Goal: Task Accomplishment & Management: Use online tool/utility

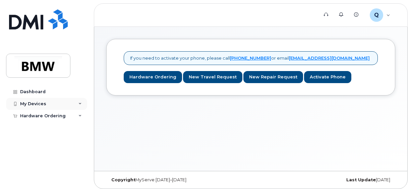
click at [74, 103] on div "My Devices" at bounding box center [46, 104] width 81 height 12
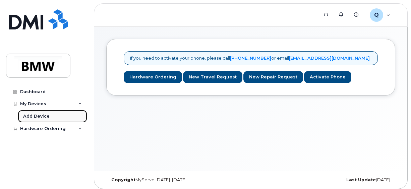
click at [59, 117] on link "Add Device" at bounding box center [52, 116] width 69 height 13
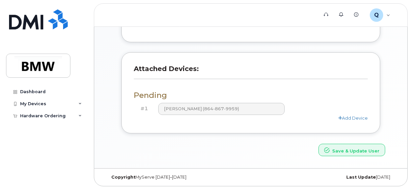
scroll to position [209, 0]
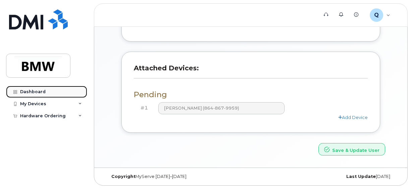
click at [47, 91] on link "Dashboard" at bounding box center [46, 92] width 81 height 12
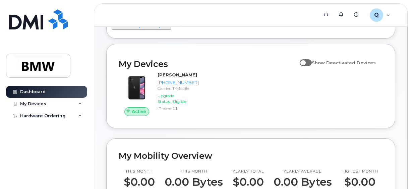
scroll to position [67, 0]
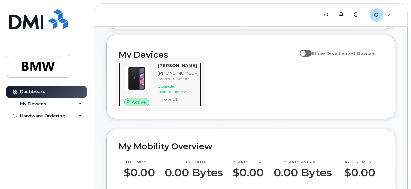
click at [174, 94] on span "Upgrade Status:" at bounding box center [165, 89] width 16 height 11
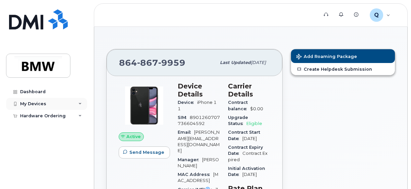
click at [48, 101] on div "My Devices" at bounding box center [46, 104] width 81 height 12
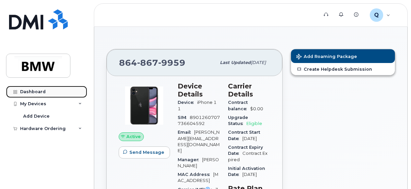
click at [48, 92] on link "Dashboard" at bounding box center [46, 92] width 81 height 12
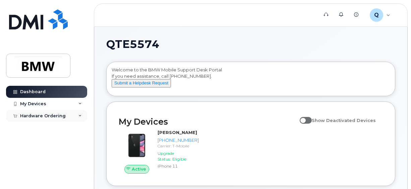
click at [60, 115] on div "Hardware Ordering" at bounding box center [43, 115] width 46 height 5
click at [54, 124] on link "New Order" at bounding box center [52, 128] width 69 height 13
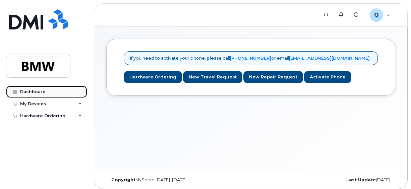
click at [67, 92] on link "Dashboard" at bounding box center [46, 92] width 81 height 12
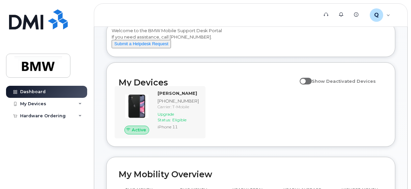
scroll to position [33, 0]
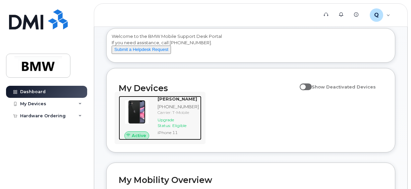
click at [173, 128] on span "Upgrade Status:" at bounding box center [165, 122] width 16 height 11
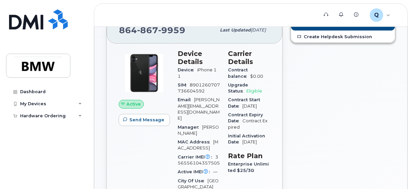
scroll to position [33, 0]
